Goal: Navigation & Orientation: Find specific page/section

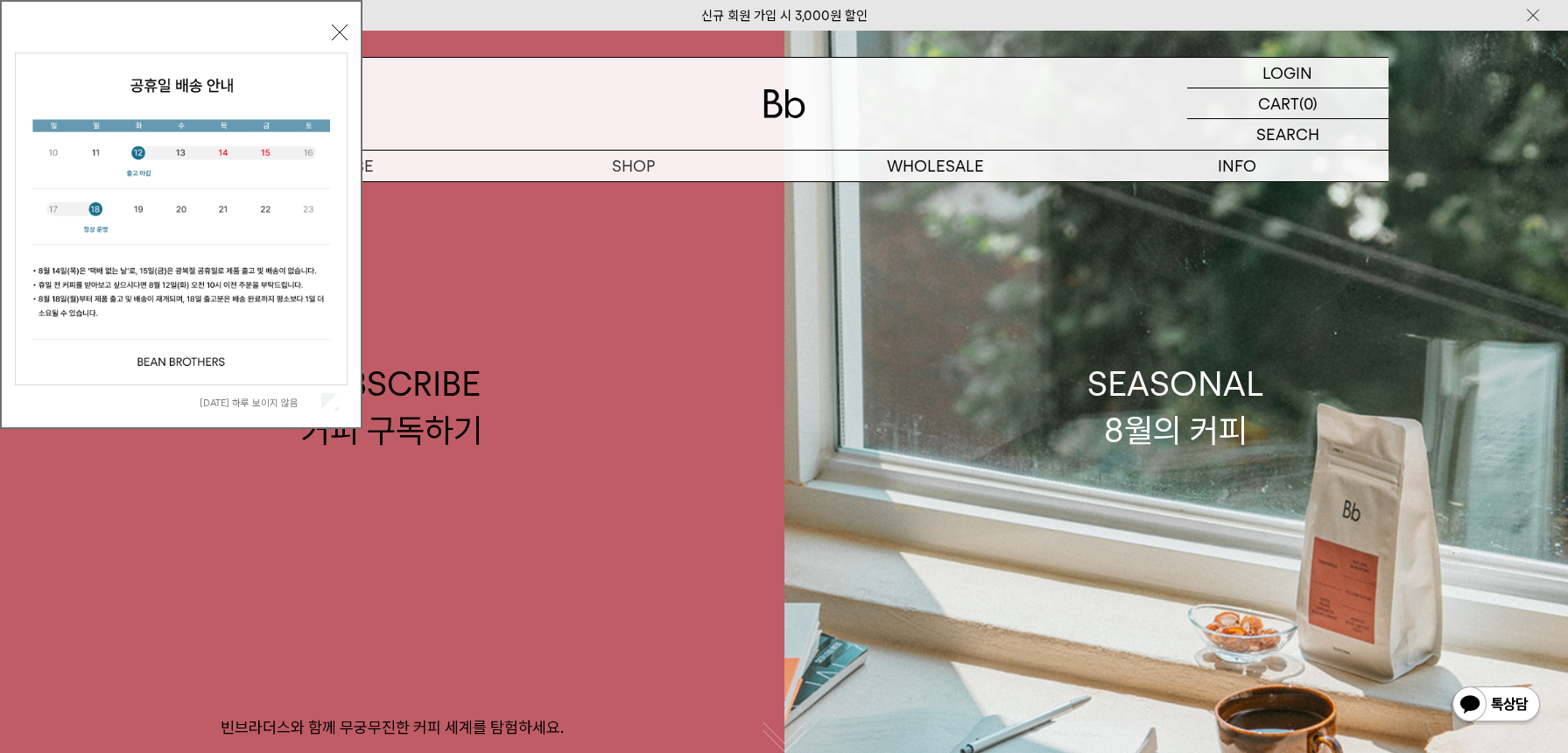
click at [335, 28] on button "닫기" at bounding box center [340, 33] width 16 height 16
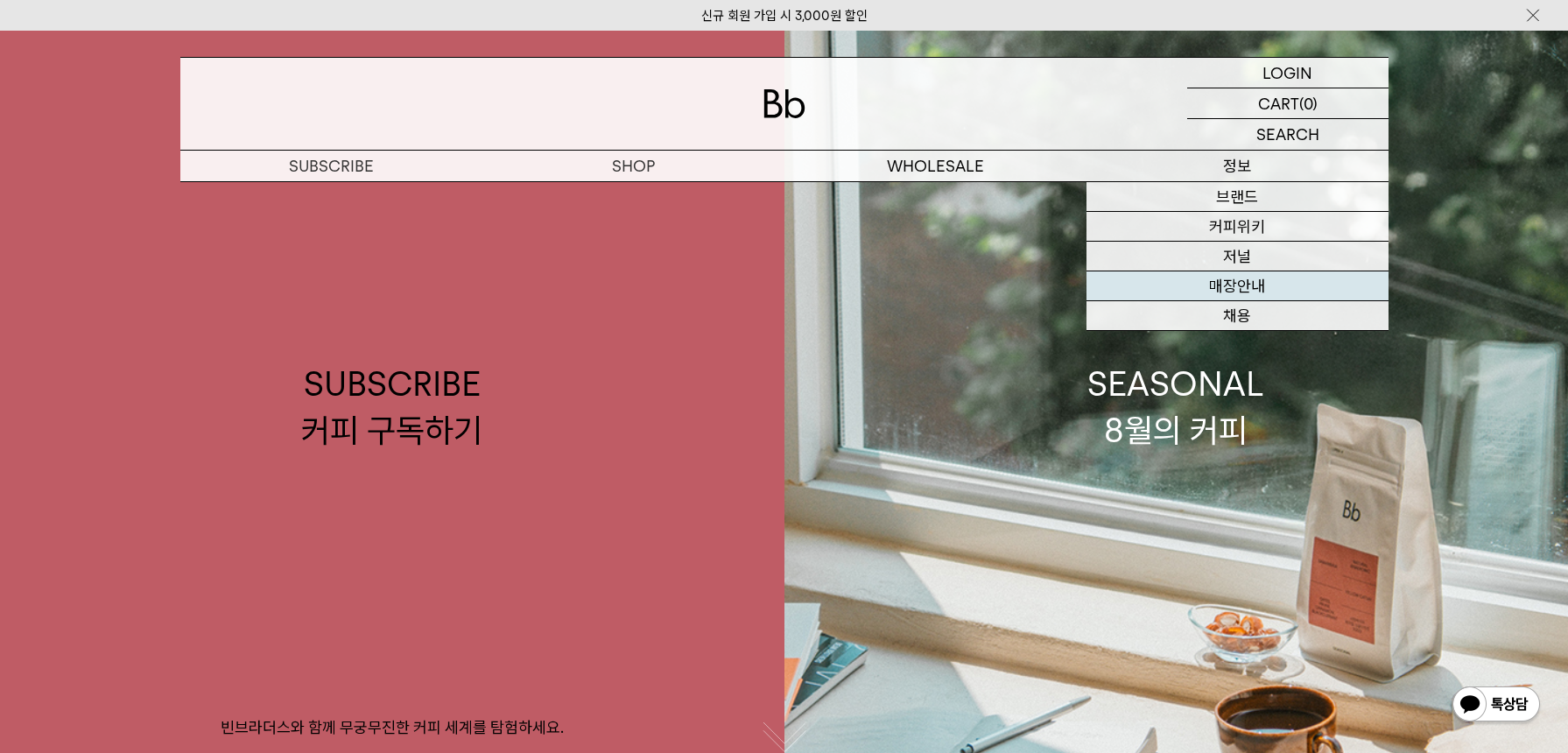
click at [1253, 282] on link "매장안내" at bounding box center [1237, 287] width 302 height 30
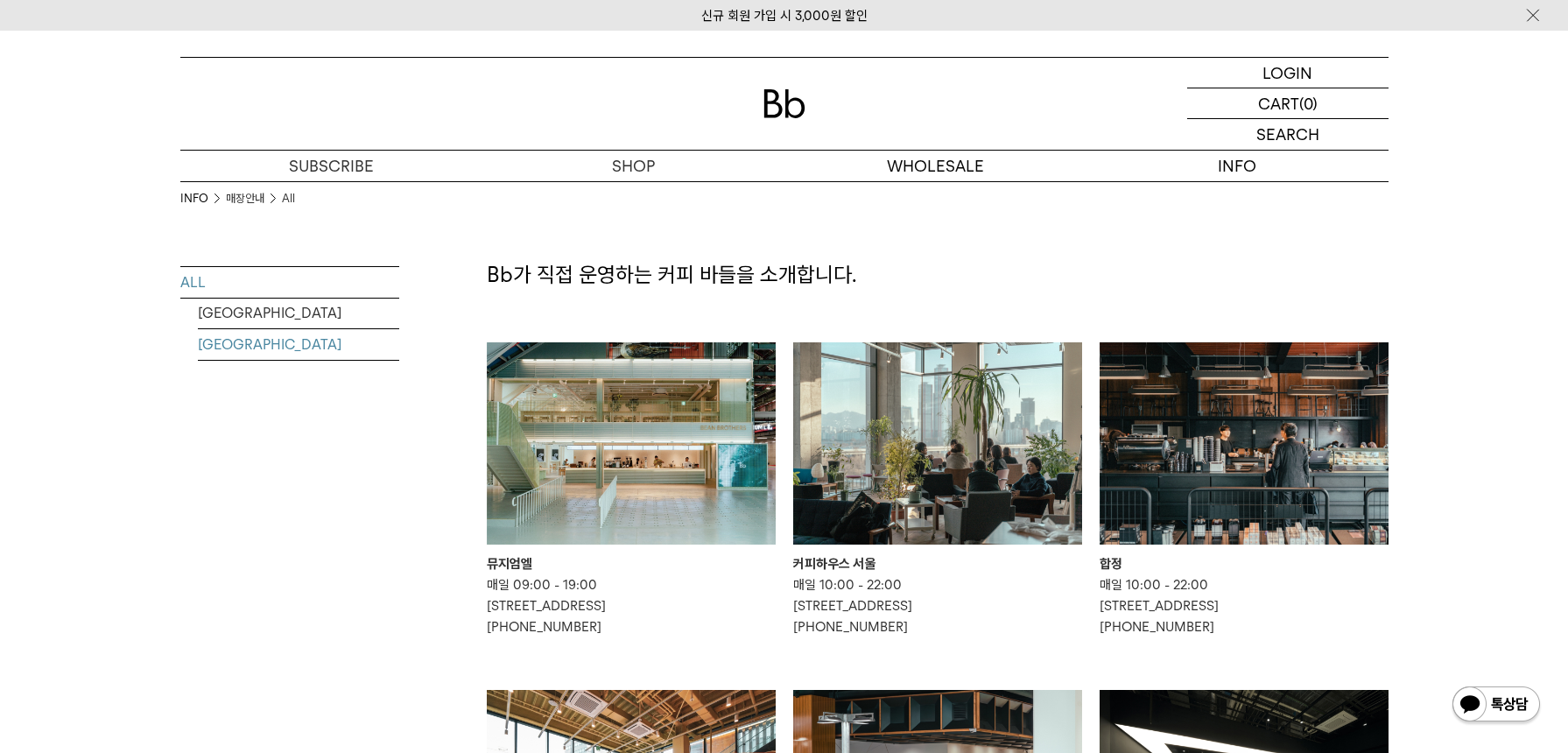
click at [256, 344] on link "MALAYSIA" at bounding box center [298, 344] width 201 height 31
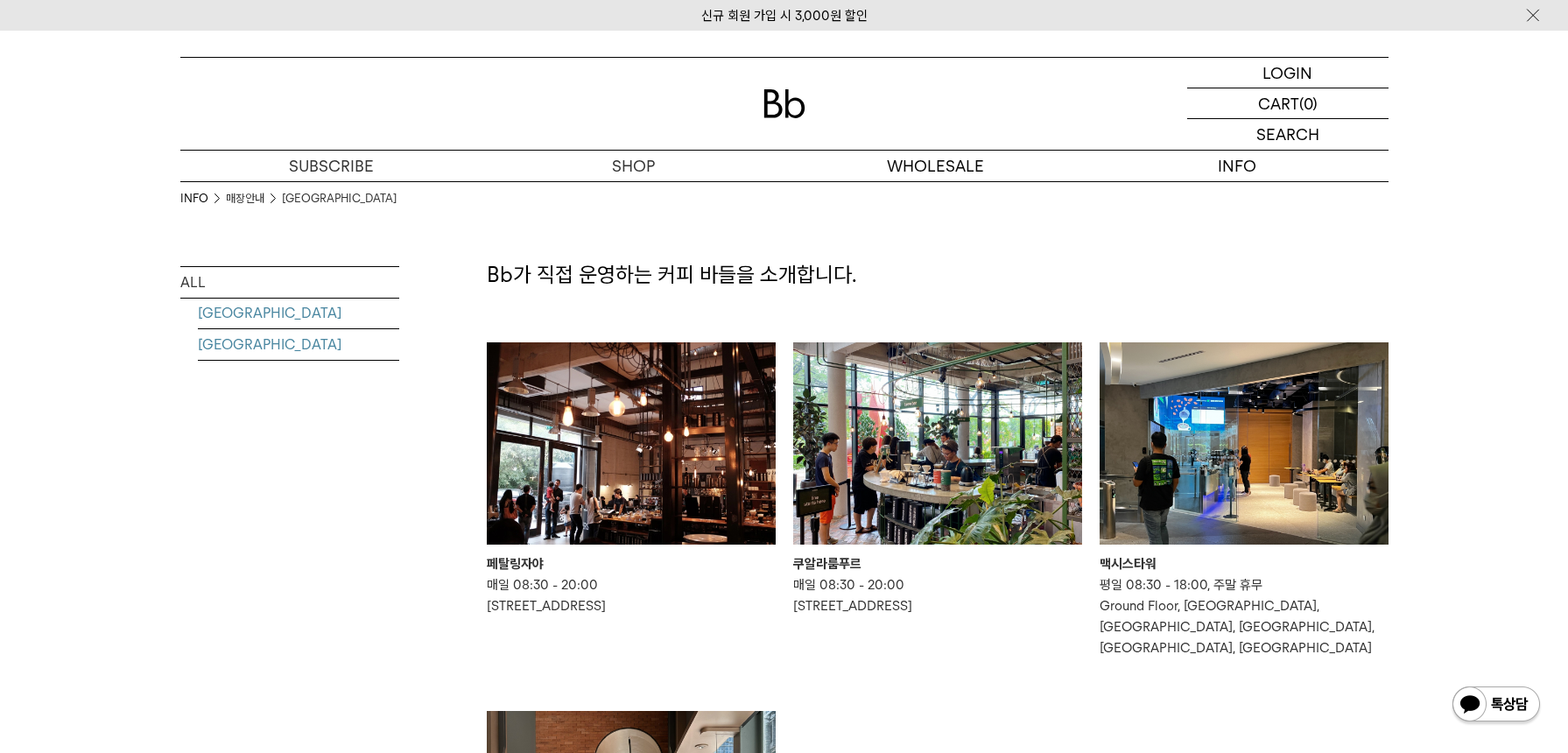
click at [238, 312] on link "[GEOGRAPHIC_DATA]" at bounding box center [298, 312] width 201 height 31
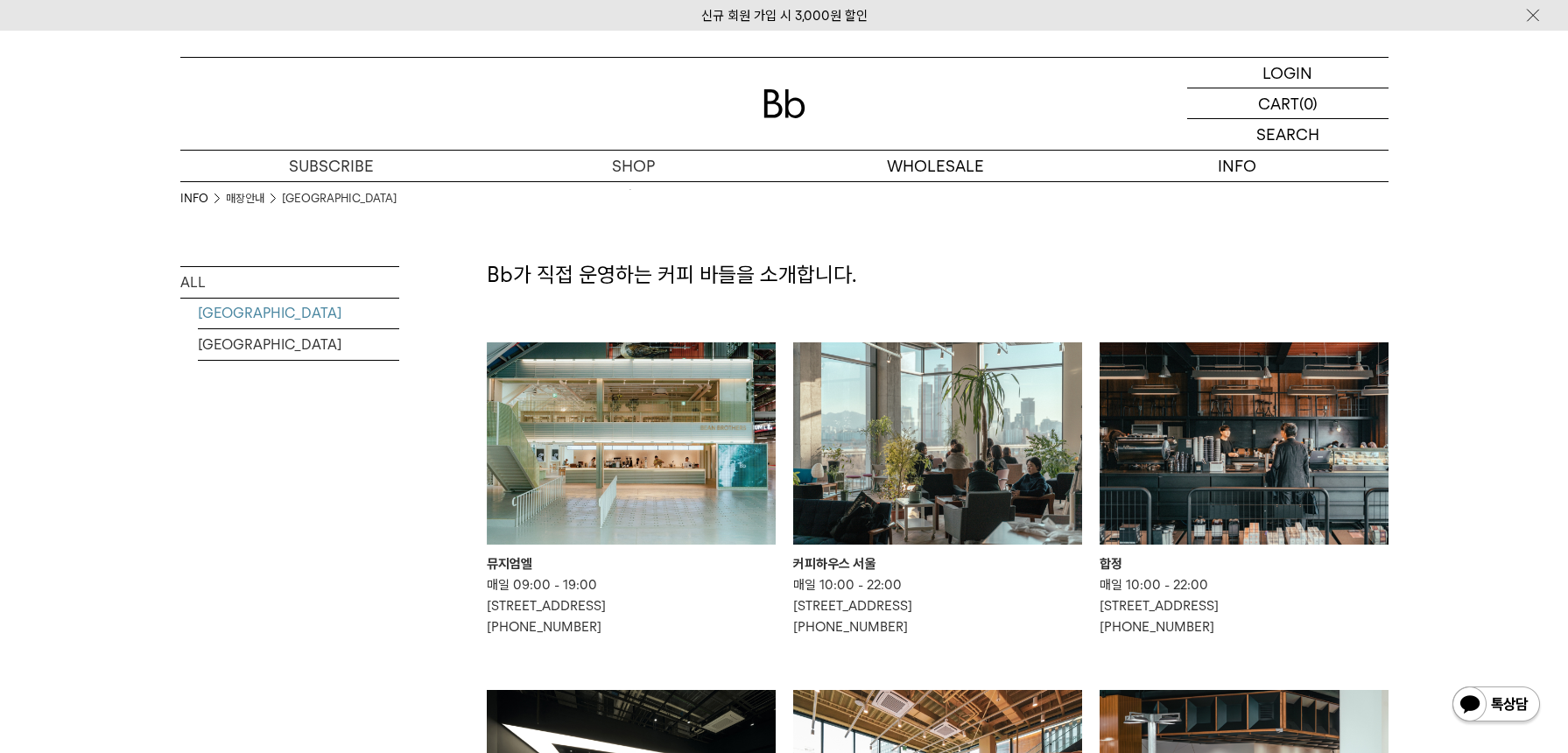
click at [789, 97] on img at bounding box center [784, 103] width 42 height 29
